Goal: Check status: Check status

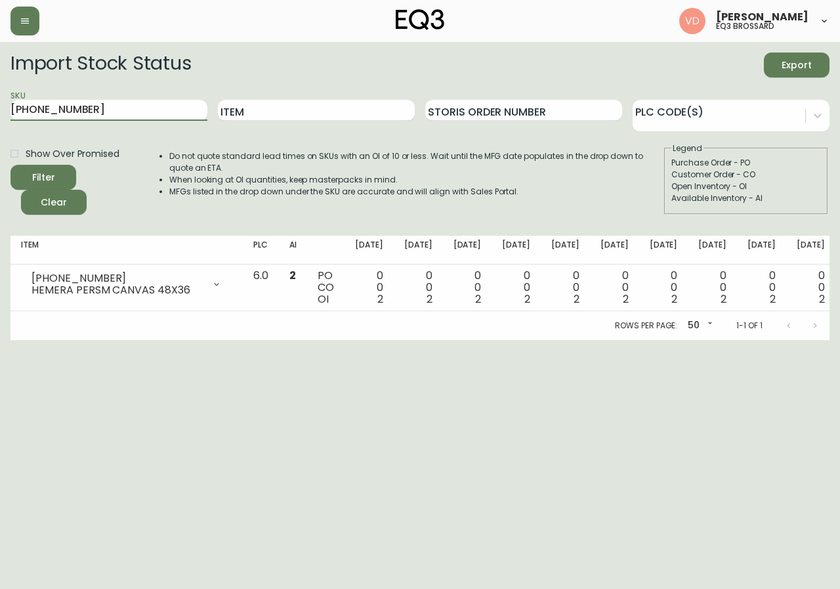
click at [0, 139] on main "Import Stock Status Export SKU [PHONE_NUMBER] Item Storis Order Number PLC Code…" at bounding box center [420, 191] width 840 height 298
type input "sculptural"
click at [11, 165] on button "Filter" at bounding box center [44, 177] width 66 height 25
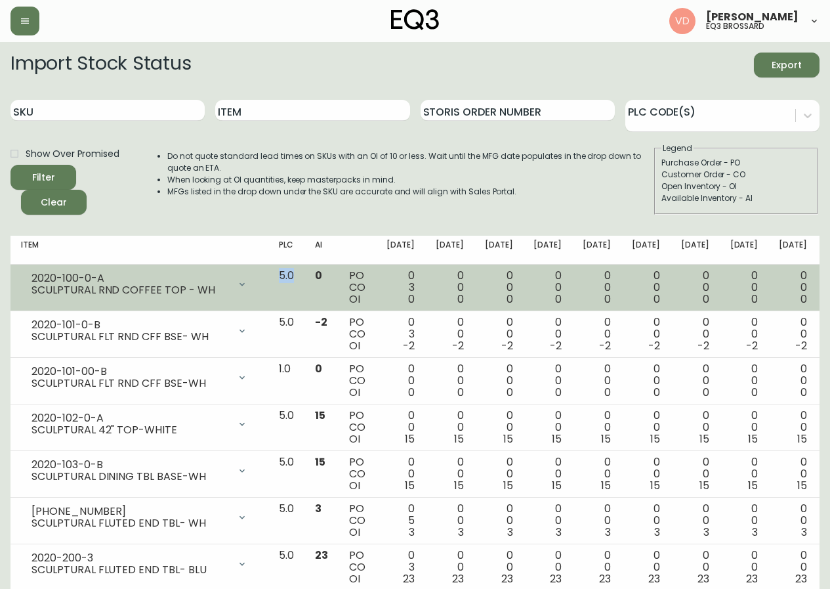
drag, startPoint x: 261, startPoint y: 274, endPoint x: 282, endPoint y: 274, distance: 20.3
click at [282, 274] on td "5.0" at bounding box center [286, 287] width 36 height 47
click at [818, 274] on td "0 0 0" at bounding box center [842, 287] width 49 height 47
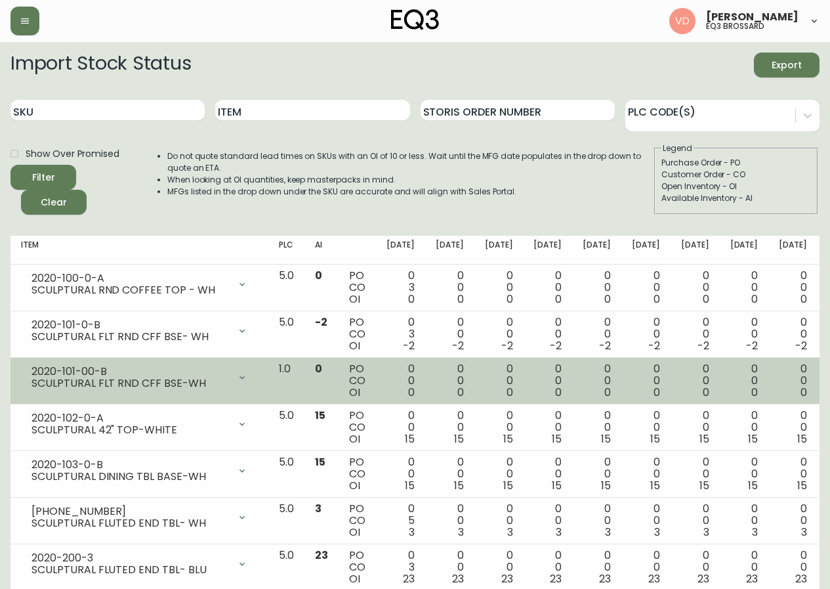
scroll to position [41, 0]
